Goal: Check status: Check status

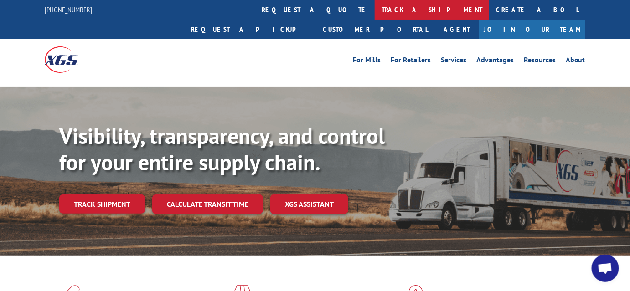
click at [375, 10] on link "track a shipment" at bounding box center [432, 10] width 114 height 20
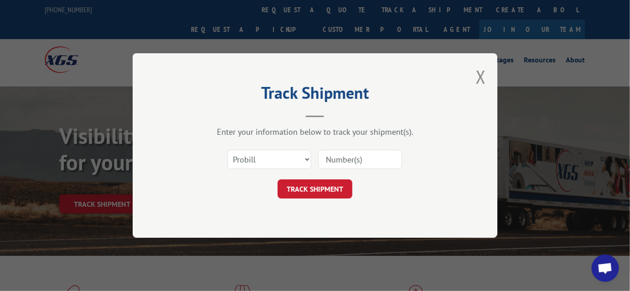
click at [345, 163] on input at bounding box center [360, 159] width 84 height 19
paste input "17230008"
type input "17230008"
click at [328, 190] on button "TRACK SHIPMENT" at bounding box center [315, 189] width 75 height 19
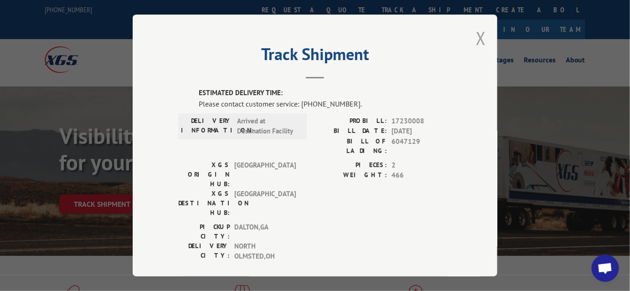
click at [476, 36] on button "Close modal" at bounding box center [481, 38] width 10 height 24
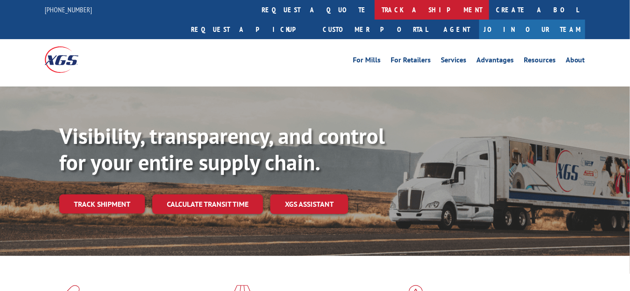
click at [375, 10] on link "track a shipment" at bounding box center [432, 10] width 114 height 20
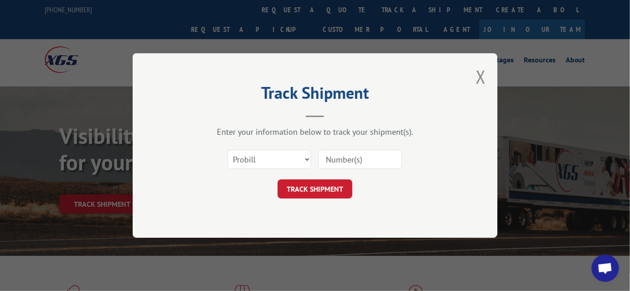
click at [355, 154] on input at bounding box center [360, 159] width 84 height 19
paste input "17230008"
type input "17230008"
click at [335, 190] on button "TRACK SHIPMENT" at bounding box center [315, 189] width 75 height 19
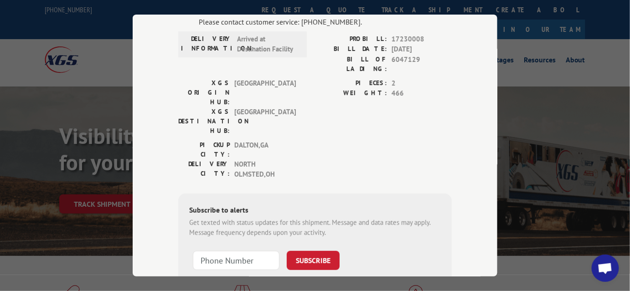
scroll to position [82, 0]
click at [226, 251] on input "+1 (___) ___-____" at bounding box center [236, 260] width 87 height 19
type input "+1 (216) 559-0247"
click at [307, 251] on button "SUBSCRIBE" at bounding box center [313, 260] width 53 height 19
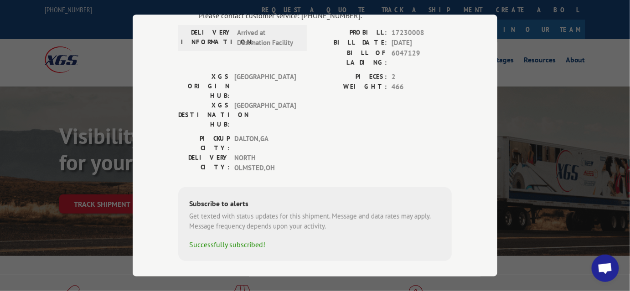
scroll to position [90, 0]
